Goal: Task Accomplishment & Management: Complete application form

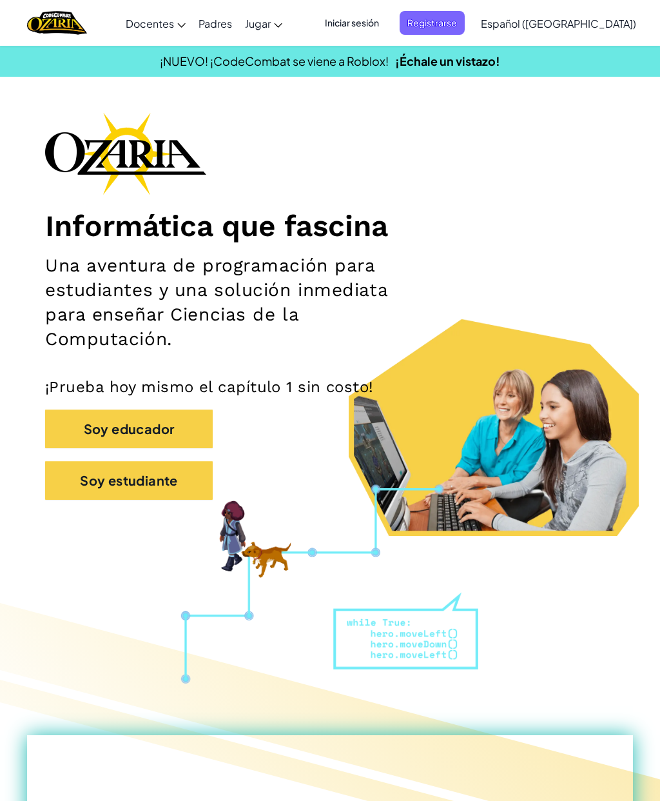
click at [387, 23] on span "Iniciar sesión" at bounding box center [352, 23] width 70 height 24
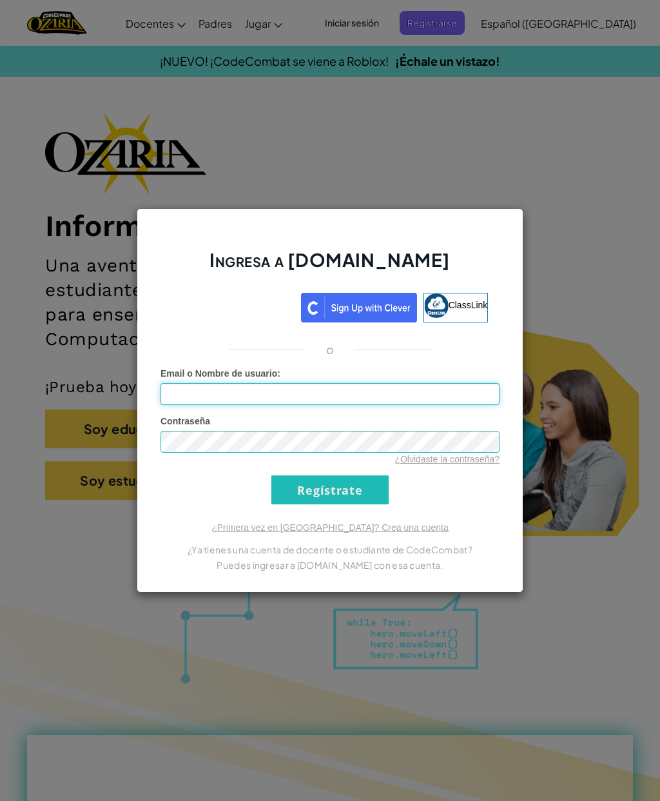
click at [452, 396] on input "Email o Nombre de usuario :" at bounding box center [330, 394] width 339 height 22
type input "A"
paste input "[EMAIL_ADDRESS][DOMAIN_NAME]"
type input "[EMAIL_ADDRESS][DOMAIN_NAME]"
click at [373, 487] on input "Regístrate" at bounding box center [329, 489] width 117 height 29
